Goal: Task Accomplishment & Management: Complete application form

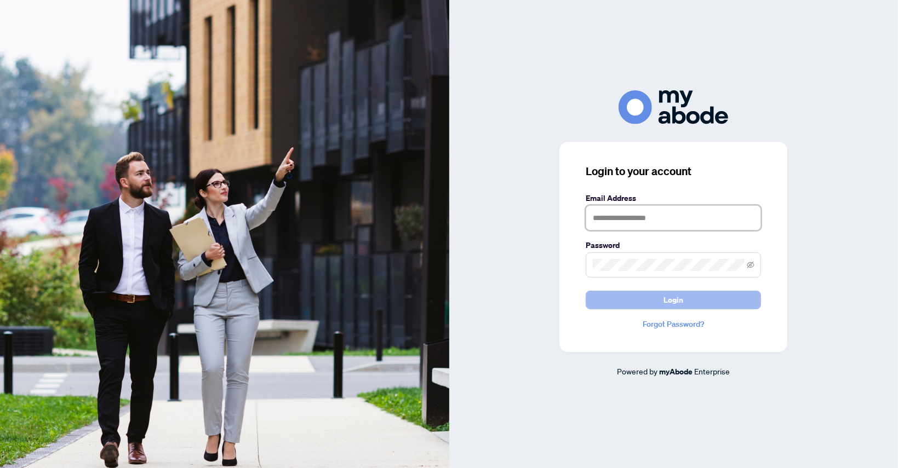
type input "**********"
click at [675, 303] on span "Login" at bounding box center [673, 300] width 20 height 18
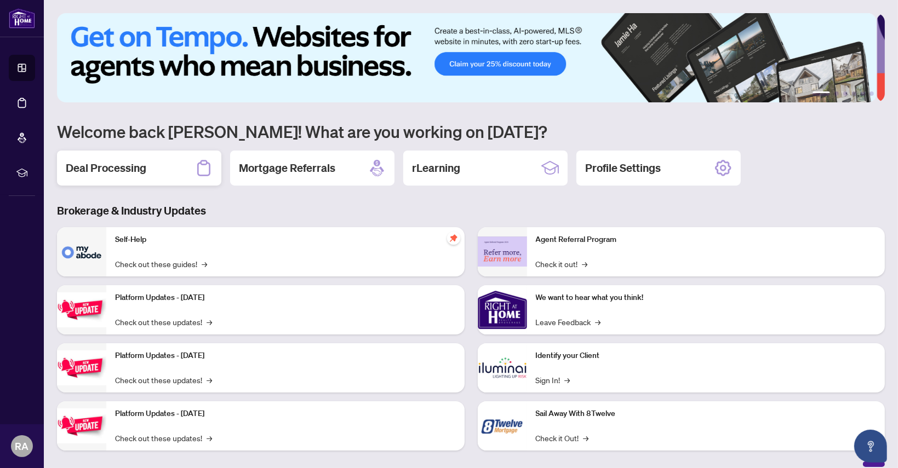
click at [125, 170] on h2 "Deal Processing" at bounding box center [106, 168] width 81 height 15
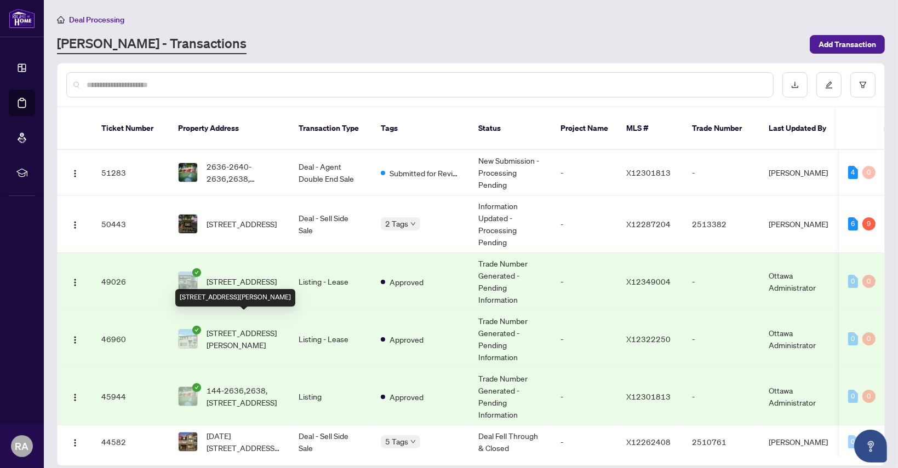
click at [221, 327] on span "[STREET_ADDRESS][PERSON_NAME]" at bounding box center [244, 339] width 75 height 24
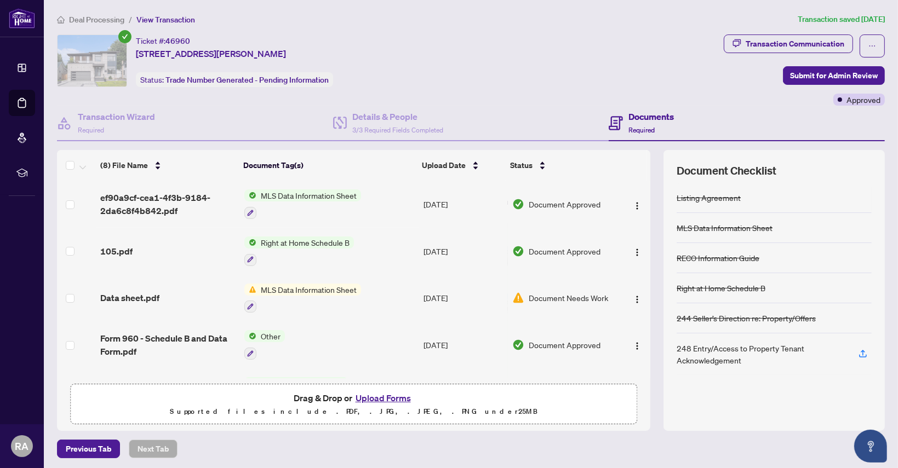
click at [379, 396] on button "Upload Forms" at bounding box center [383, 398] width 62 height 14
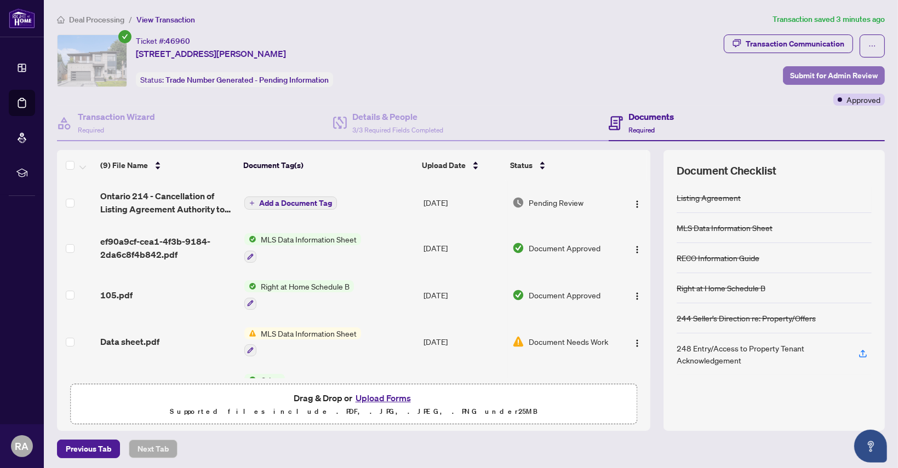
click at [811, 75] on span "Submit for Admin Review" at bounding box center [834, 76] width 88 height 18
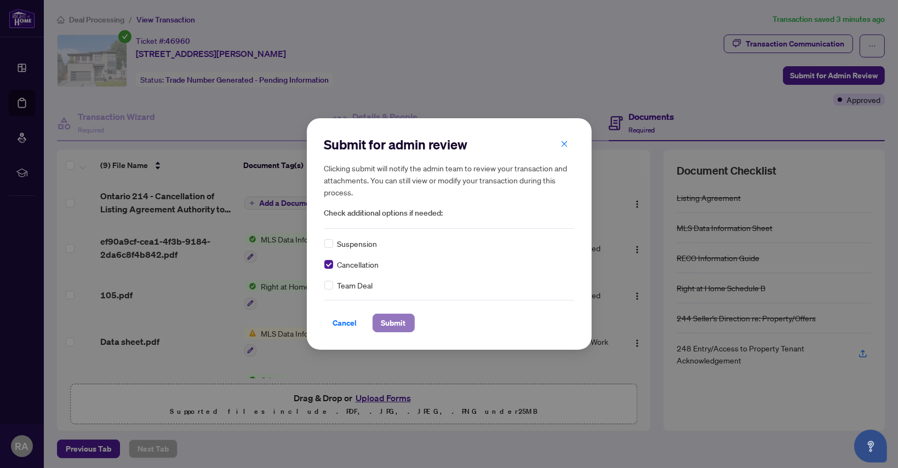
click at [396, 323] on span "Submit" at bounding box center [393, 323] width 25 height 18
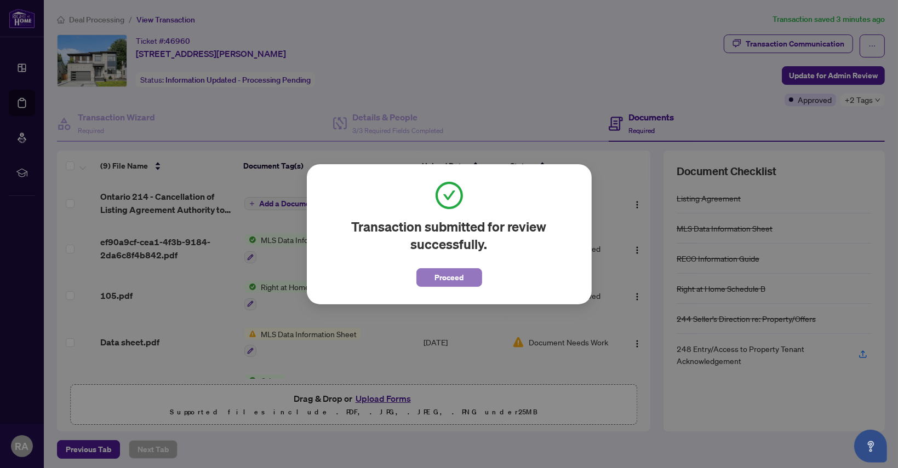
click at [454, 280] on span "Proceed" at bounding box center [448, 278] width 29 height 18
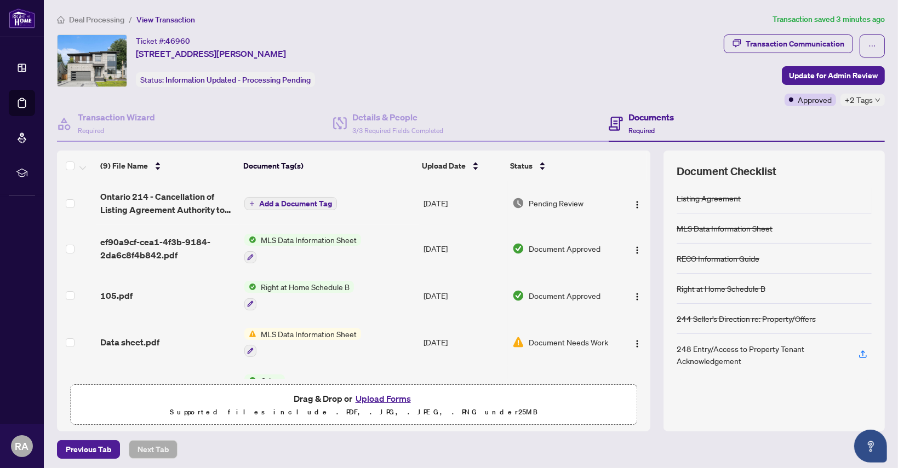
click at [529, 75] on div "Ticket #: 46960 [STREET_ADDRESS][PERSON_NAME] Status: Information Updated - Pro…" at bounding box center [388, 61] width 662 height 53
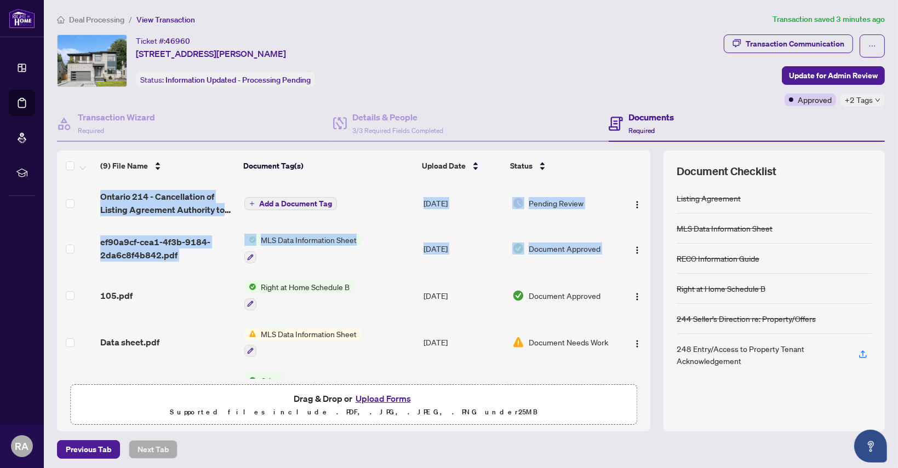
drag, startPoint x: 646, startPoint y: 238, endPoint x: 639, endPoint y: 268, distance: 30.6
click at [639, 268] on div "(9) File Name Document Tag(s) Upload Date Status [GEOGRAPHIC_DATA] 214 - Cancel…" at bounding box center [471, 291] width 828 height 281
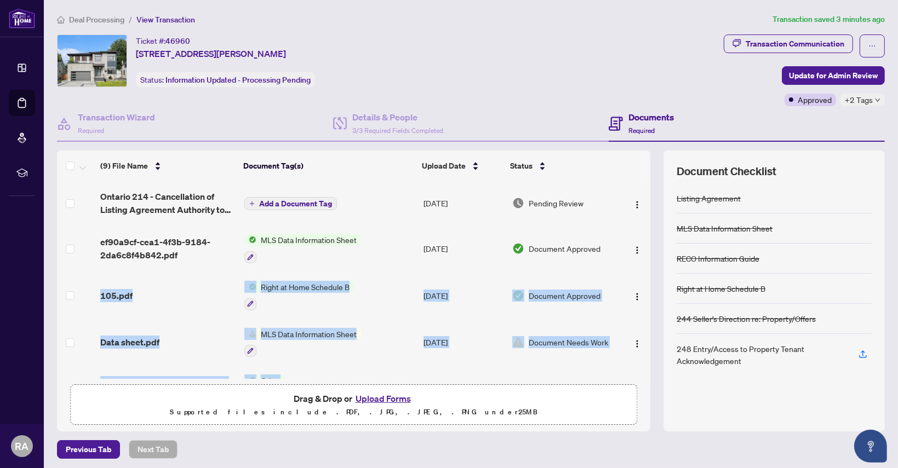
drag, startPoint x: 639, startPoint y: 262, endPoint x: 638, endPoint y: 364, distance: 101.4
click at [638, 364] on tbody "[GEOGRAPHIC_DATA] 214 - Cancellation of Listing Agreement Authority to Offer fo…" at bounding box center [353, 390] width 593 height 419
click at [638, 366] on td at bounding box center [634, 389] width 31 height 47
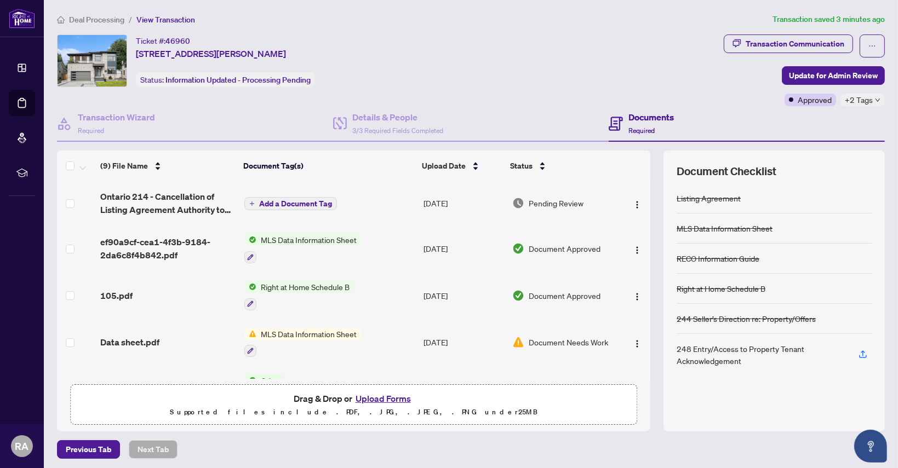
click at [566, 21] on ol "Deal Processing / View Transaction" at bounding box center [412, 19] width 711 height 13
